Goal: Task Accomplishment & Management: Manage account settings

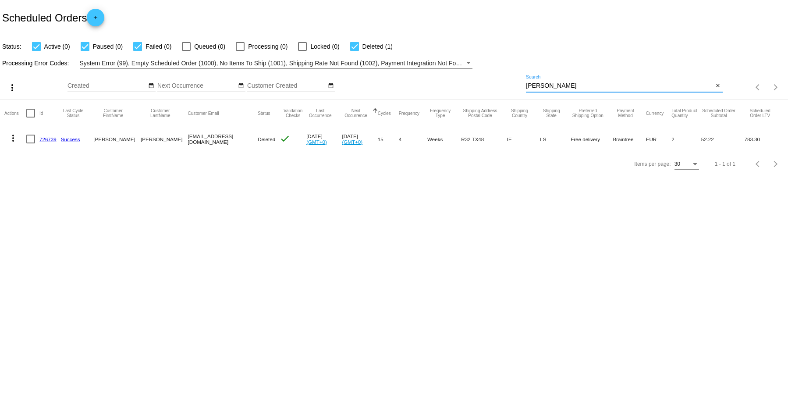
drag, startPoint x: 555, startPoint y: 86, endPoint x: 487, endPoint y: 62, distance: 71.6
click at [487, 62] on app-dashboard-scheduled-orders "Scheduled Orders add Status: Active (0) Paused (0) Failed (0) Queued (0) Proces…" at bounding box center [394, 88] width 788 height 176
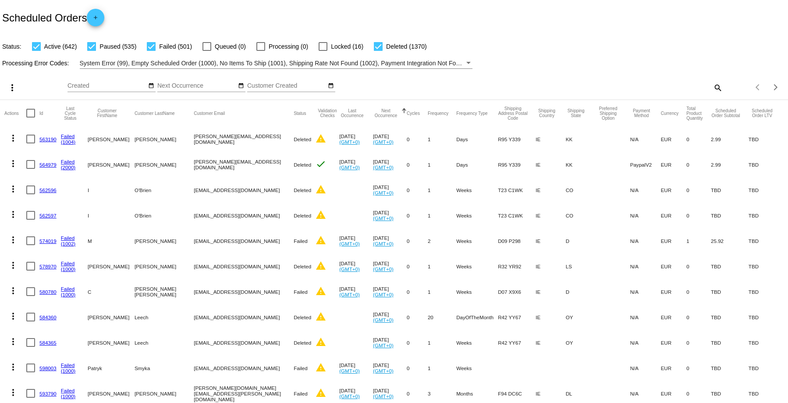
click at [714, 88] on mat-icon "search" at bounding box center [717, 88] width 11 height 14
click at [573, 80] on div "Search" at bounding box center [624, 83] width 196 height 17
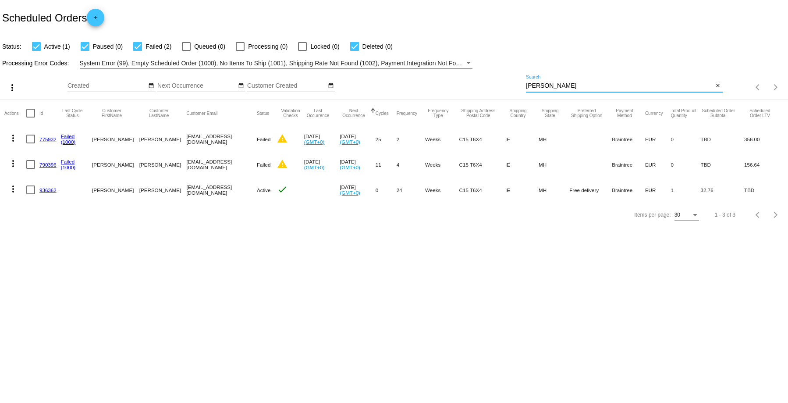
type input "[PERSON_NAME]"
click at [47, 140] on link "775932" at bounding box center [47, 139] width 17 height 6
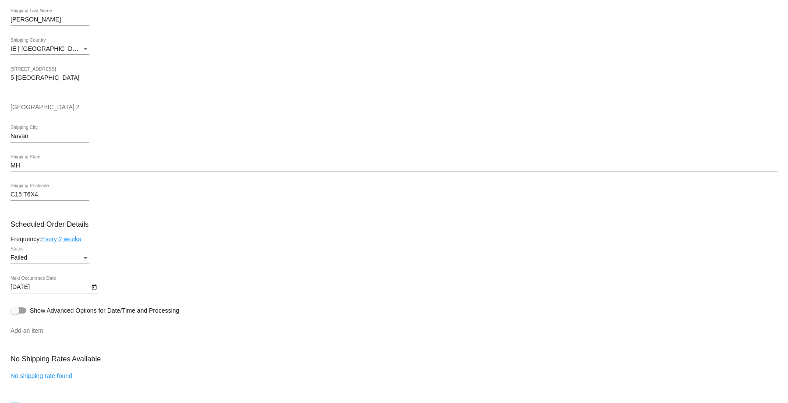
scroll to position [394, 0]
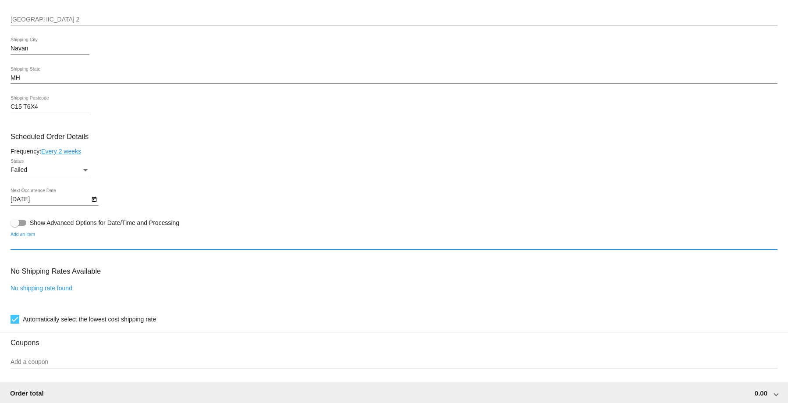
click at [28, 245] on input "Add an item" at bounding box center [394, 243] width 767 height 7
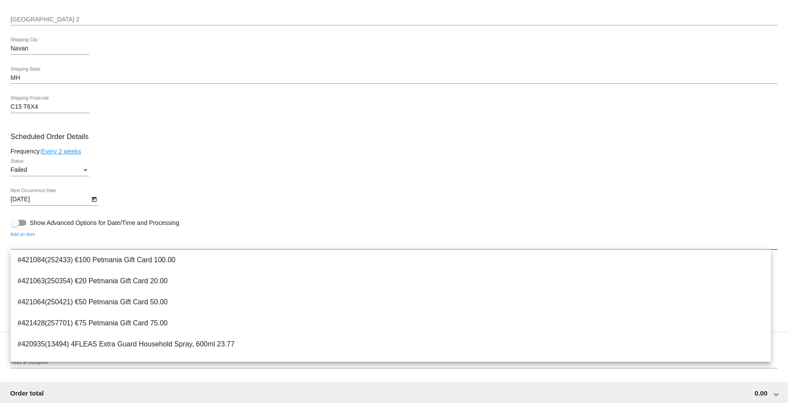
type input "h"
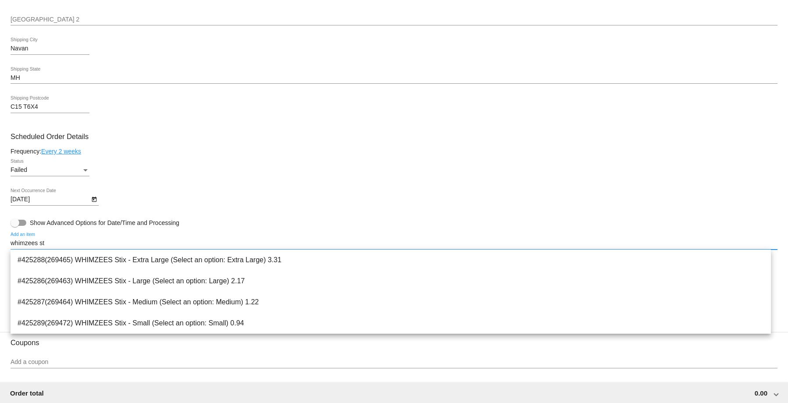
drag, startPoint x: 61, startPoint y: 242, endPoint x: 55, endPoint y: 242, distance: 5.7
click at [55, 242] on input "whimzees st" at bounding box center [394, 243] width 767 height 7
type input "whimzees stix"
drag, startPoint x: 42, startPoint y: 233, endPoint x: 36, endPoint y: 232, distance: 6.3
click at [36, 232] on div "whimzees stix Add an item" at bounding box center [394, 240] width 767 height 17
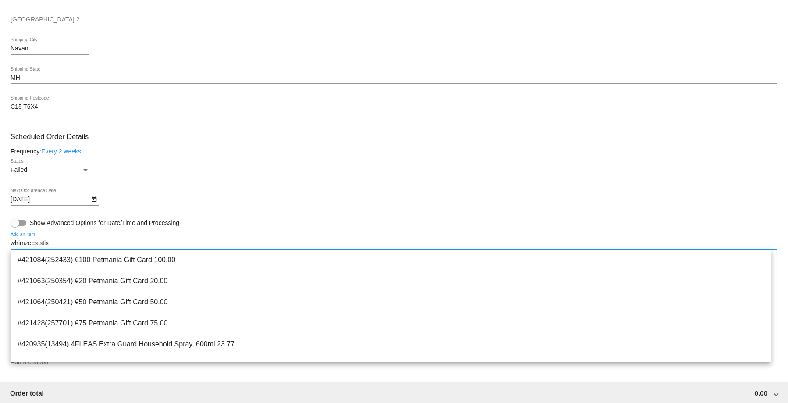
drag, startPoint x: 62, startPoint y: 240, endPoint x: -7, endPoint y: 229, distance: 69.6
click at [0, 229] on html "arrow_back Scheduled Order #775932 Failed more_vert Last Processing Cycle ID: 7…" at bounding box center [394, 201] width 788 height 403
click at [336, 226] on mat-card-content "Customer 5223089: [PERSON_NAME] [PERSON_NAME][EMAIL_ADDRESS][DOMAIN_NAME] Custo…" at bounding box center [394, 203] width 767 height 765
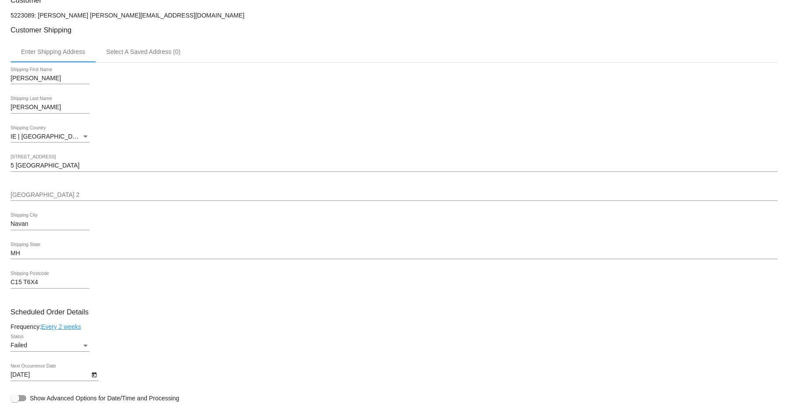
scroll to position [307, 0]
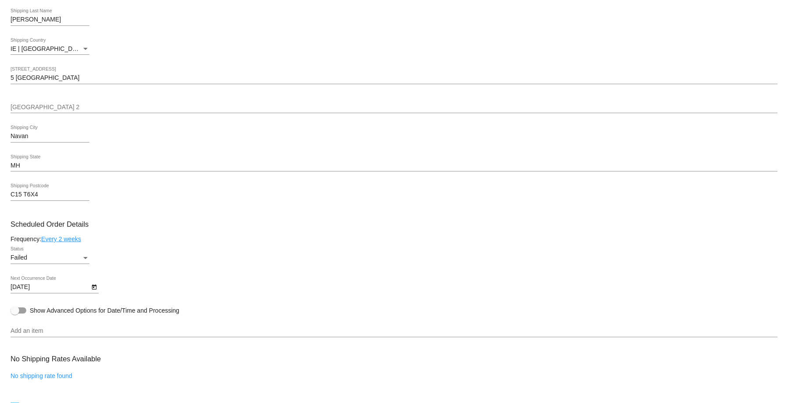
click at [53, 329] on input "Add an item" at bounding box center [394, 330] width 767 height 7
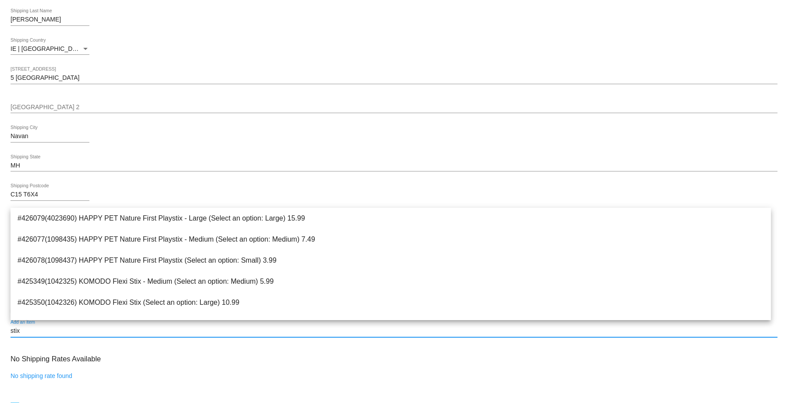
click at [11, 330] on input "stix" at bounding box center [394, 330] width 767 height 7
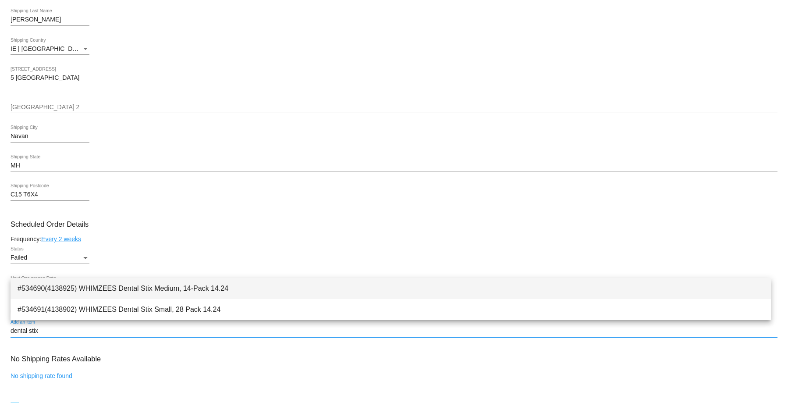
type input "dental stix"
click at [108, 288] on span "#534690(4138925) WHIMZEES Dental Stix Medium, 14-Pack 14.24" at bounding box center [391, 288] width 746 height 21
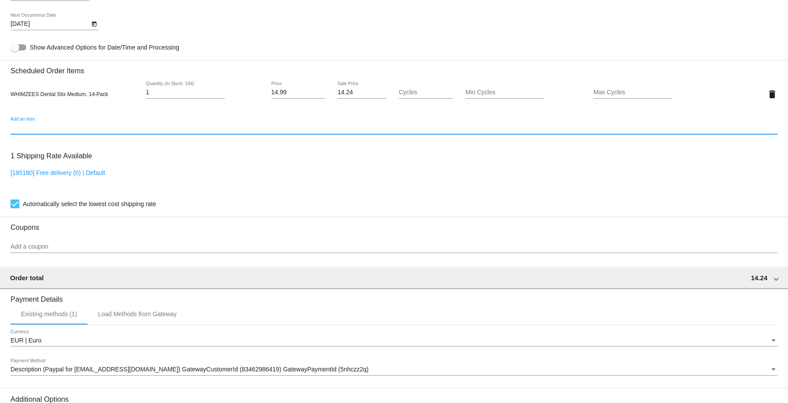
scroll to position [657, 0]
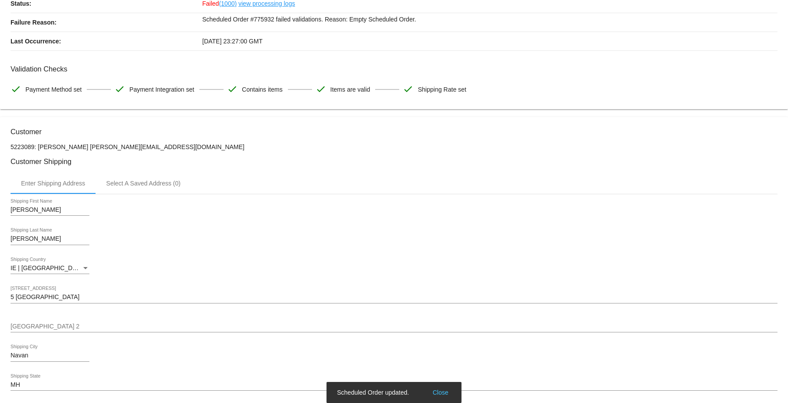
scroll to position [0, 0]
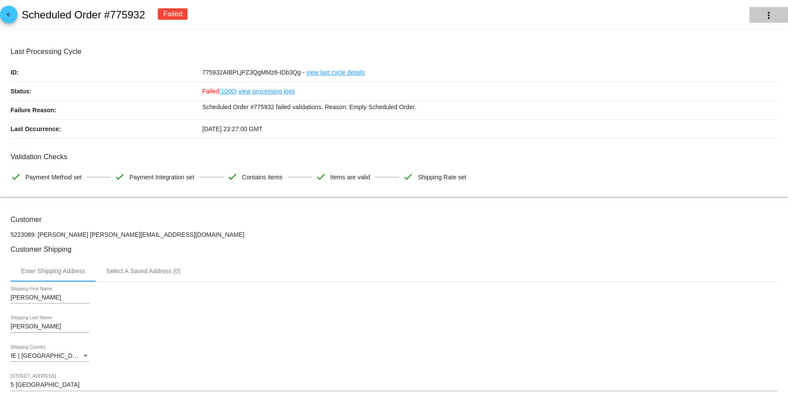
click at [763, 17] on mat-icon "more_vert" at bounding box center [768, 15] width 11 height 11
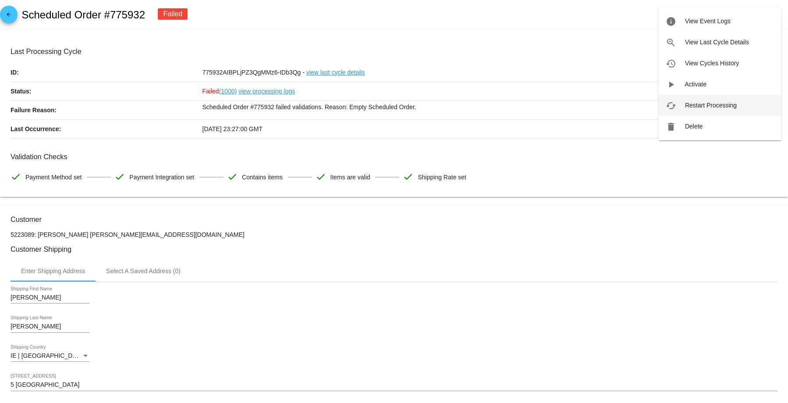
click at [705, 100] on button "cached Restart Processing" at bounding box center [719, 105] width 123 height 21
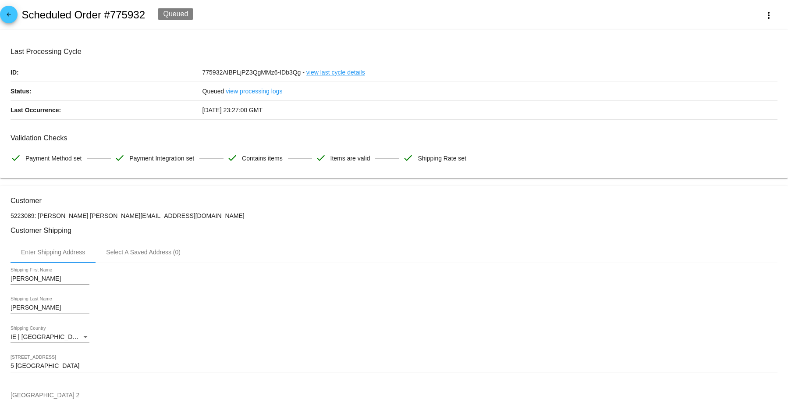
click at [5, 16] on mat-icon "arrow_back" at bounding box center [9, 16] width 11 height 11
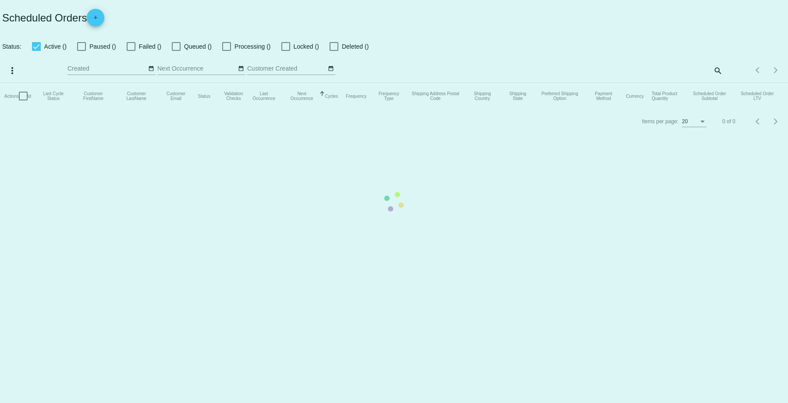
checkbox input "true"
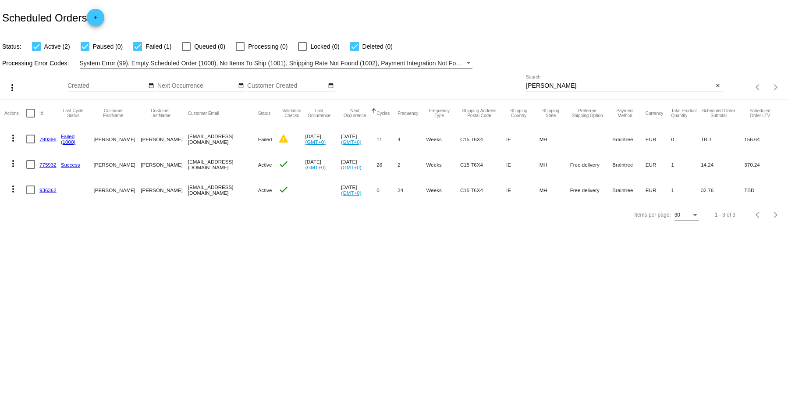
click at [50, 140] on link "790396" at bounding box center [47, 139] width 17 height 6
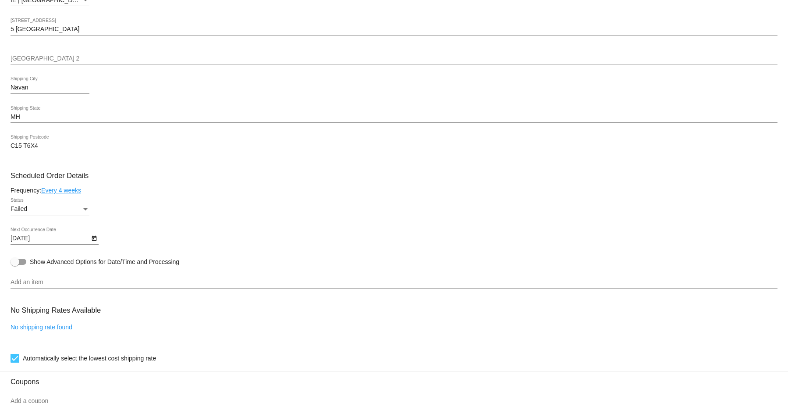
scroll to position [311, 0]
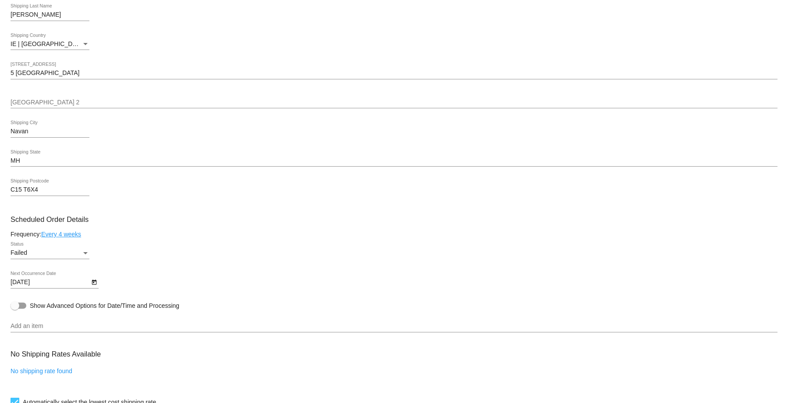
click at [34, 327] on input "Add an item" at bounding box center [394, 325] width 767 height 7
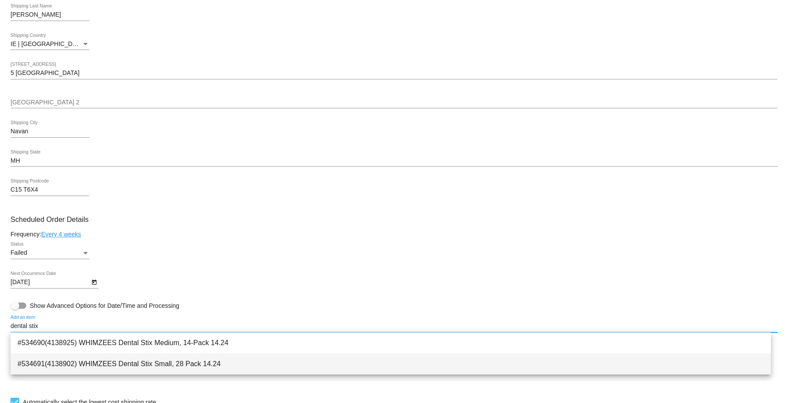
type input "dental stix"
click at [109, 359] on span "#534691(4138902) WHIMZEES Dental Stix Small, 28 Pack 14.24" at bounding box center [391, 363] width 746 height 21
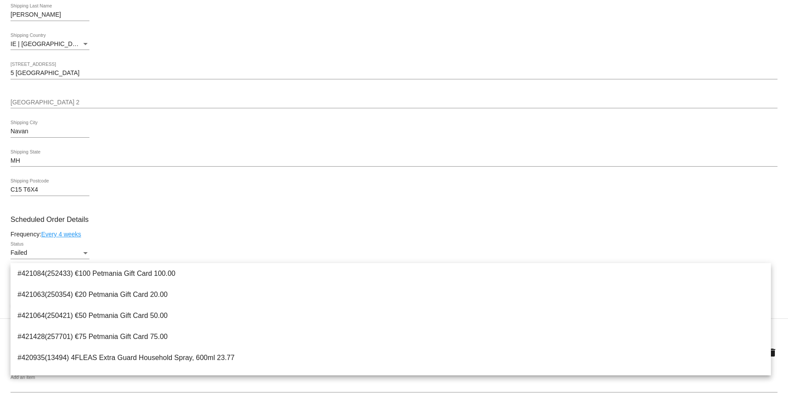
click at [215, 221] on h3 "Scheduled Order Details" at bounding box center [394, 219] width 767 height 8
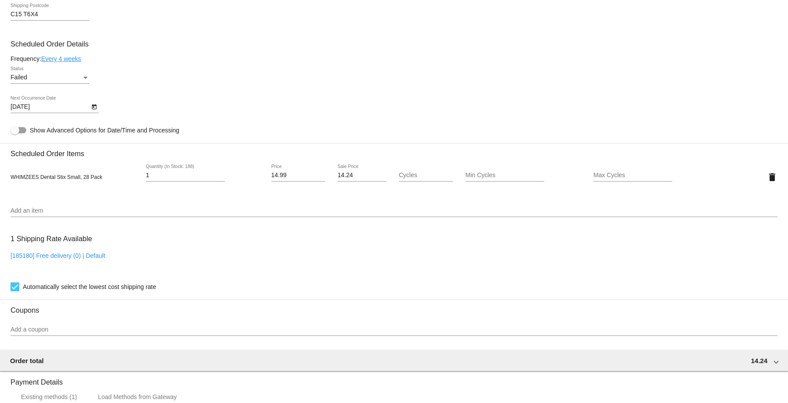
scroll to position [678, 0]
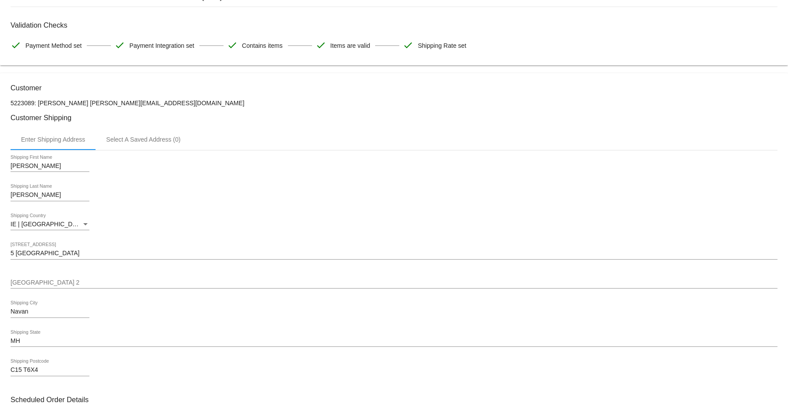
scroll to position [0, 0]
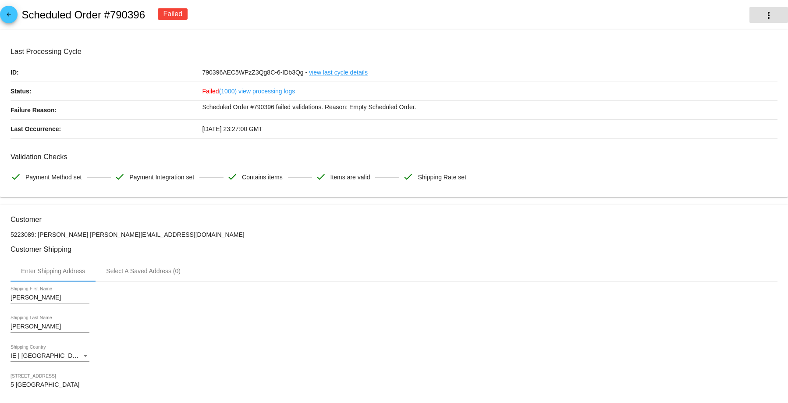
click at [763, 18] on mat-icon "more_vert" at bounding box center [768, 15] width 11 height 11
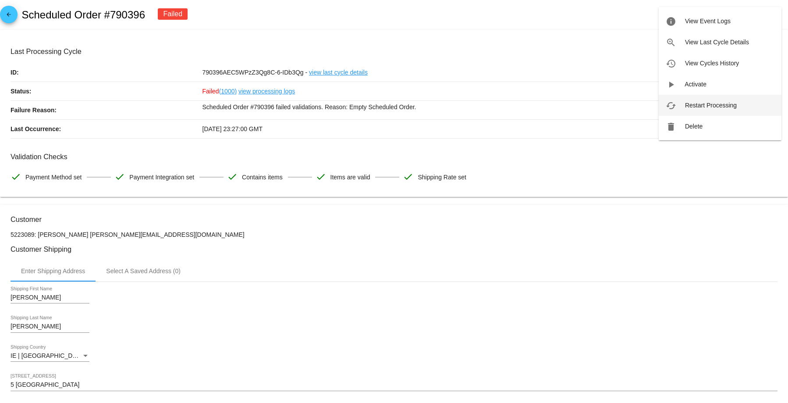
click at [707, 106] on span "Restart Processing" at bounding box center [711, 105] width 52 height 7
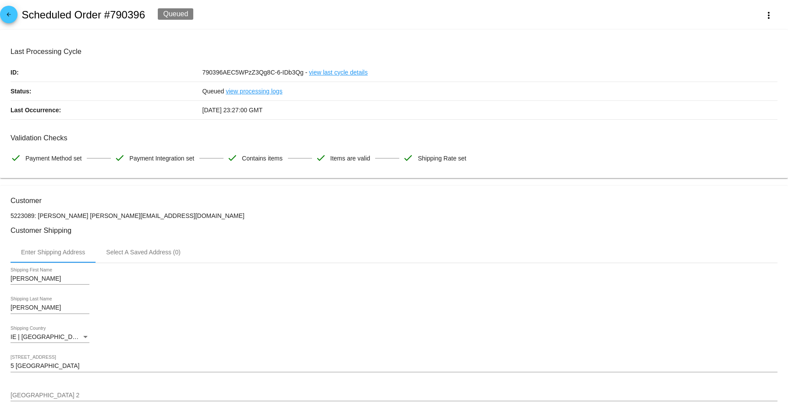
click at [7, 15] on mat-icon "arrow_back" at bounding box center [9, 16] width 11 height 11
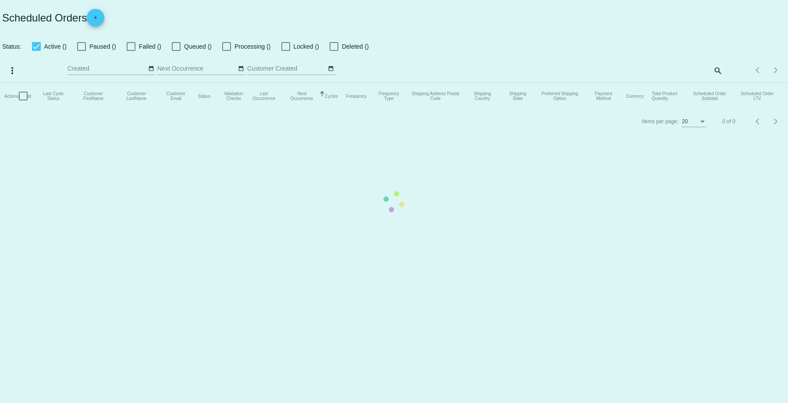
checkbox input "true"
